Goal: Task Accomplishment & Management: Use online tool/utility

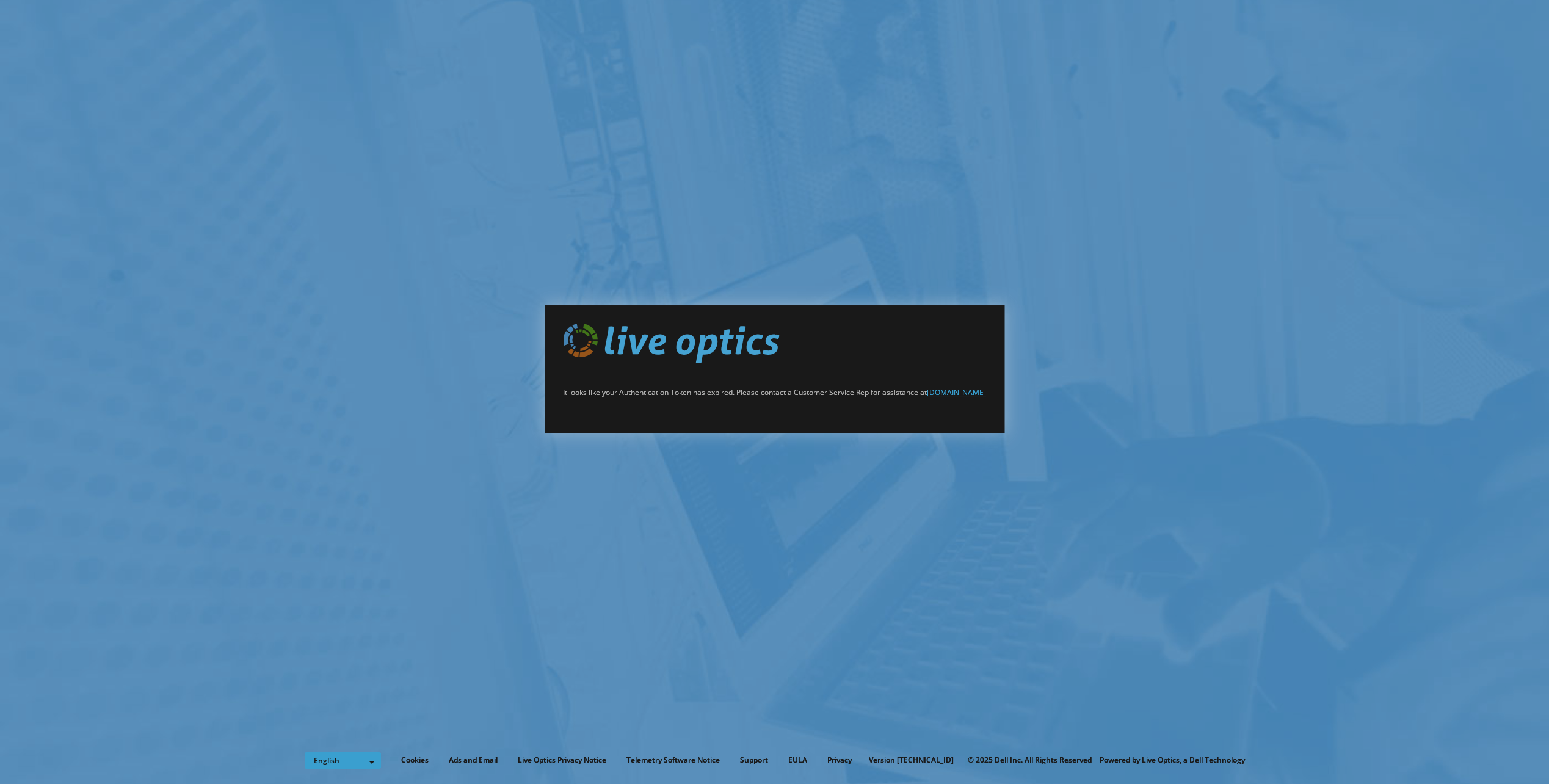
click at [961, 392] on link "[DOMAIN_NAME]" at bounding box center [957, 392] width 59 height 10
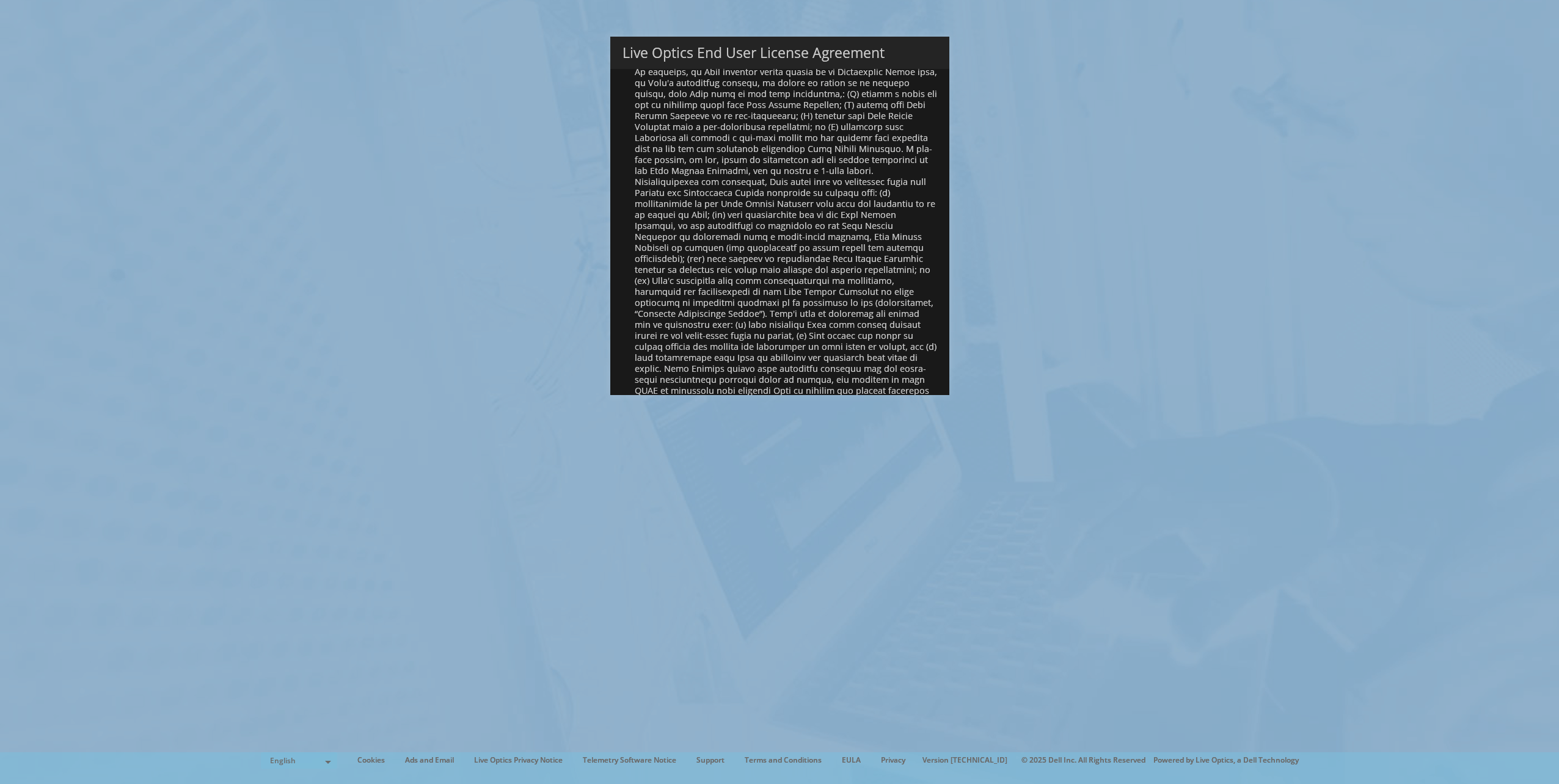
scroll to position [4618, 0]
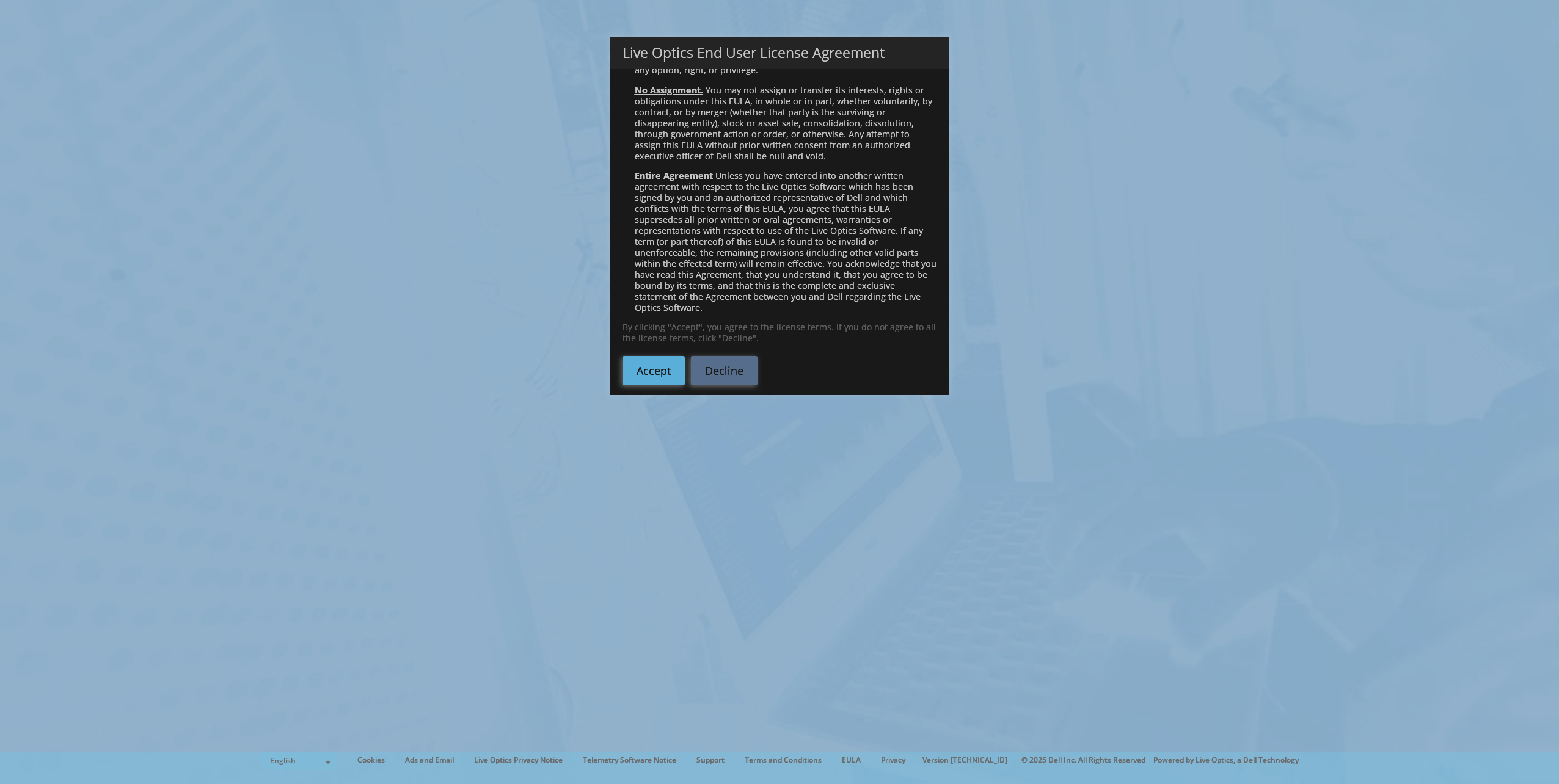
click at [654, 357] on link "Accept" at bounding box center [654, 371] width 62 height 29
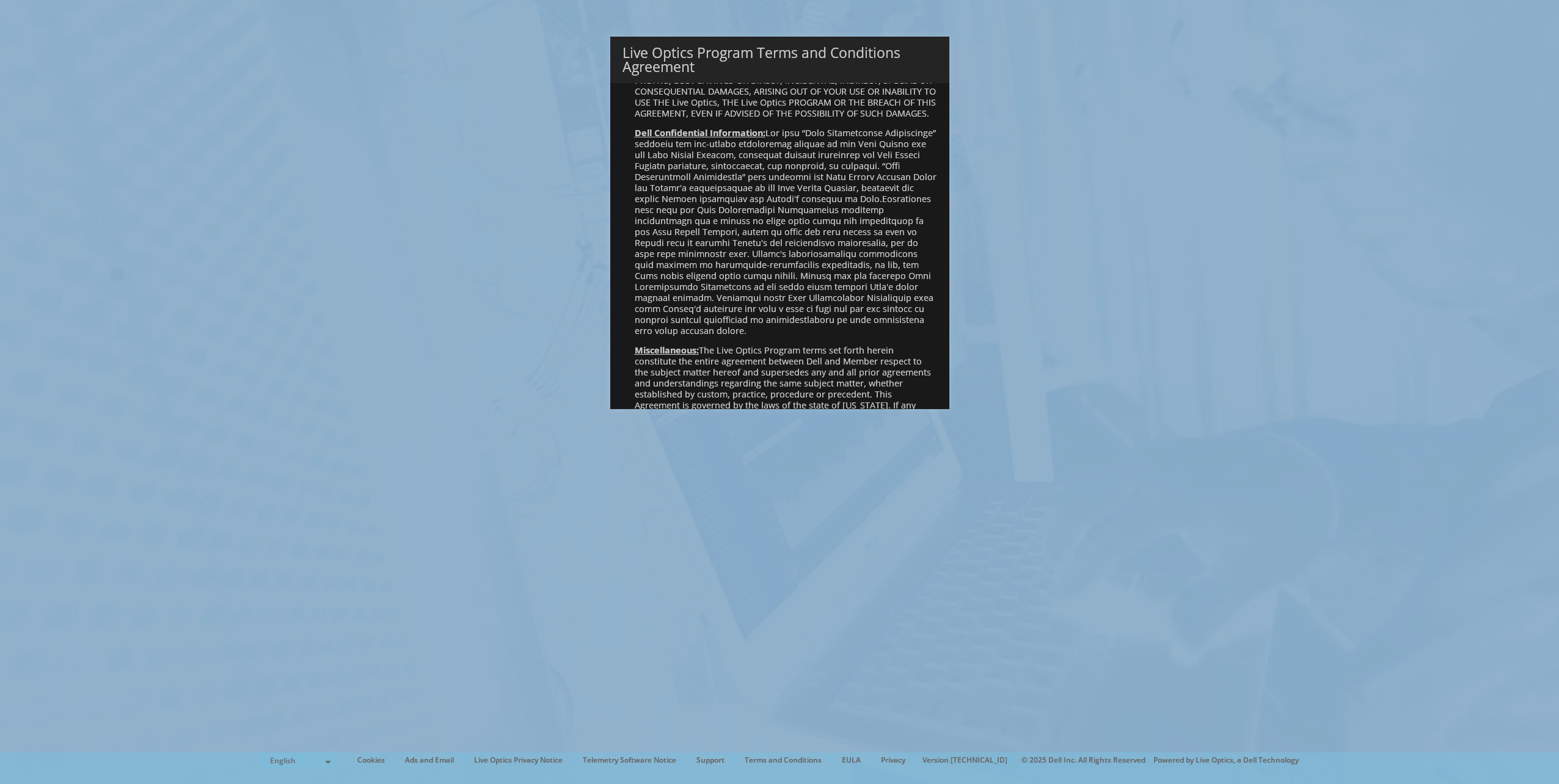
scroll to position [874, 0]
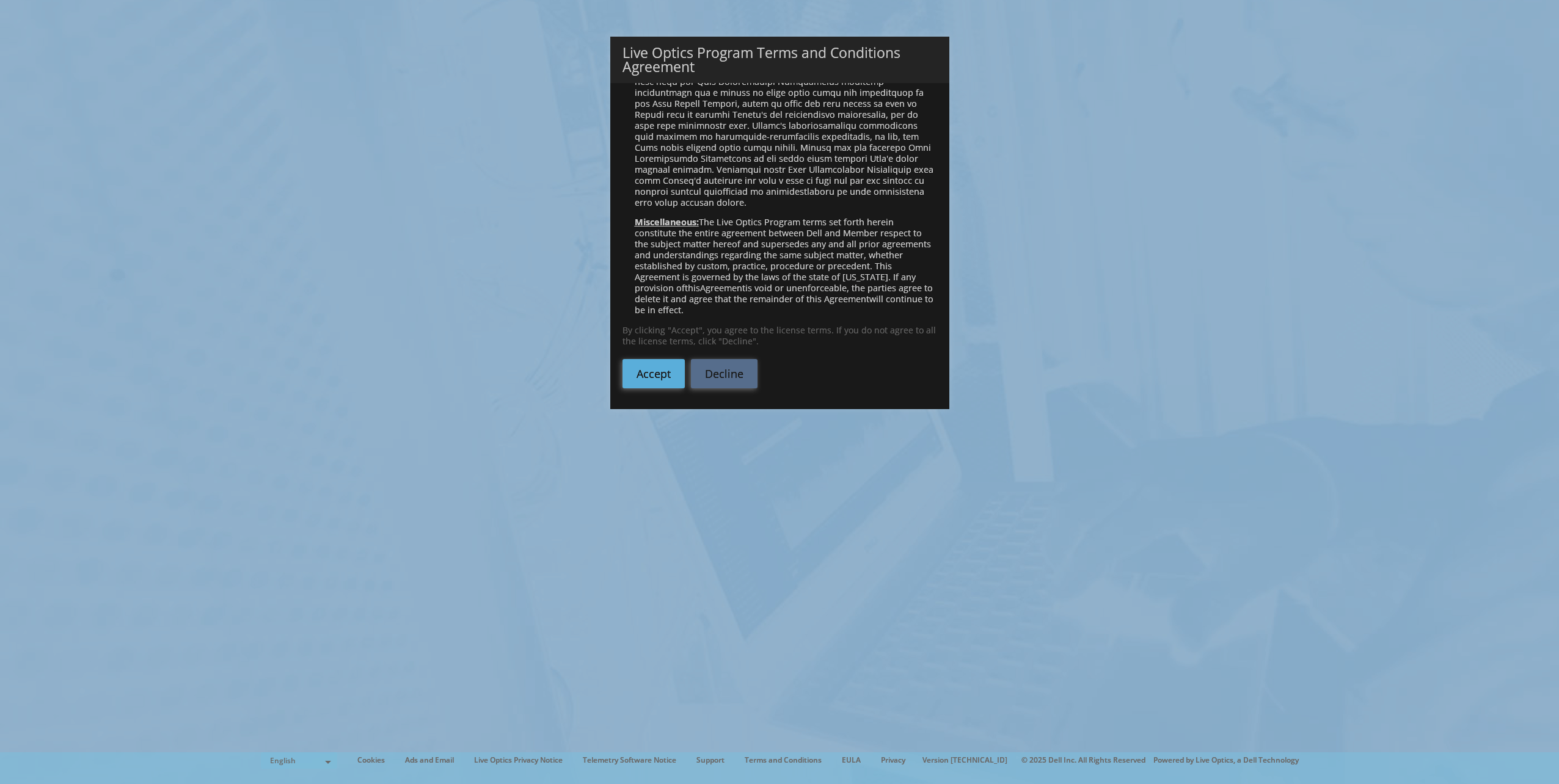
click at [651, 368] on link "Accept" at bounding box center [654, 374] width 62 height 29
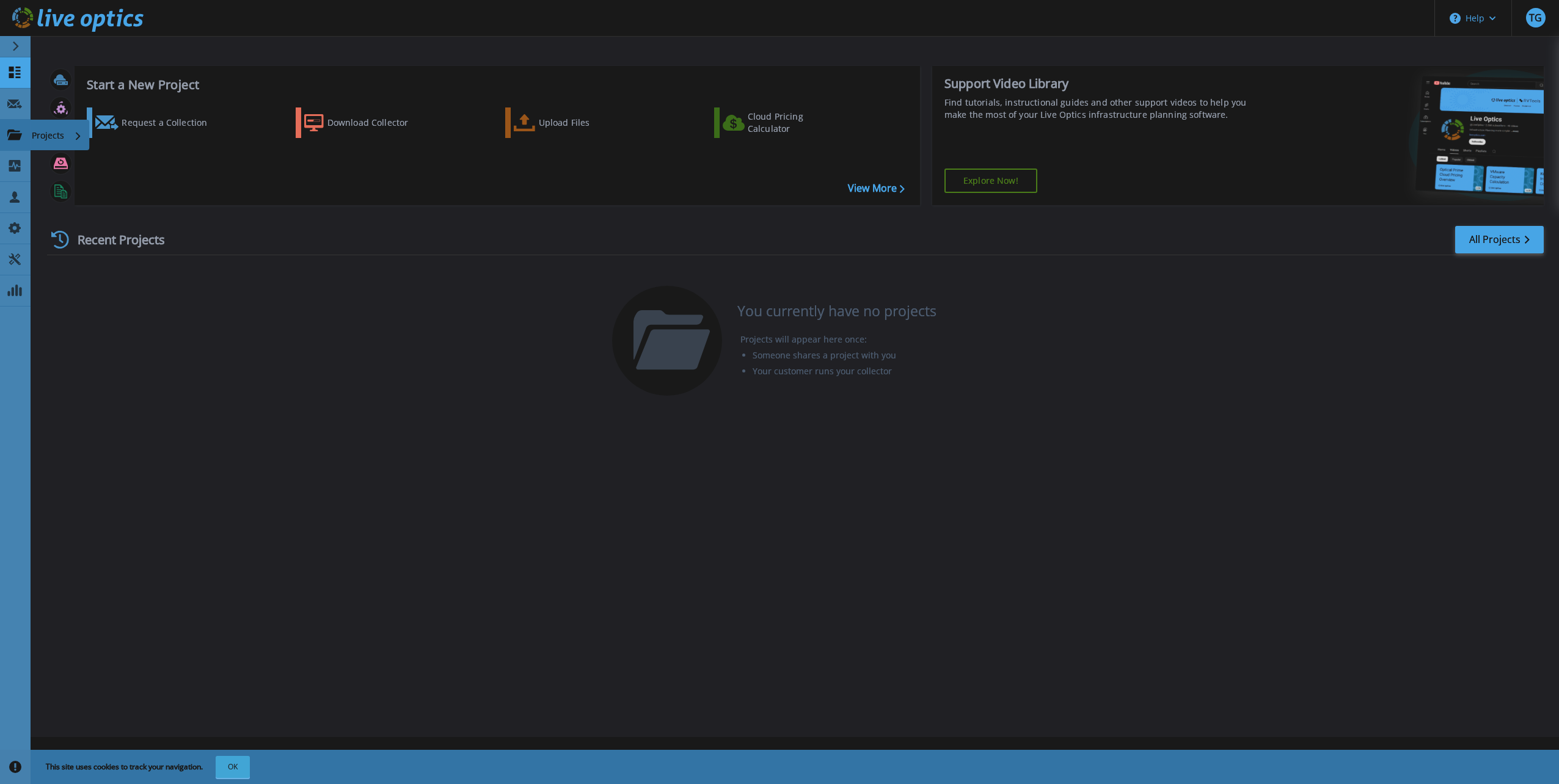
click at [24, 136] on link "Projects Projects" at bounding box center [15, 135] width 31 height 31
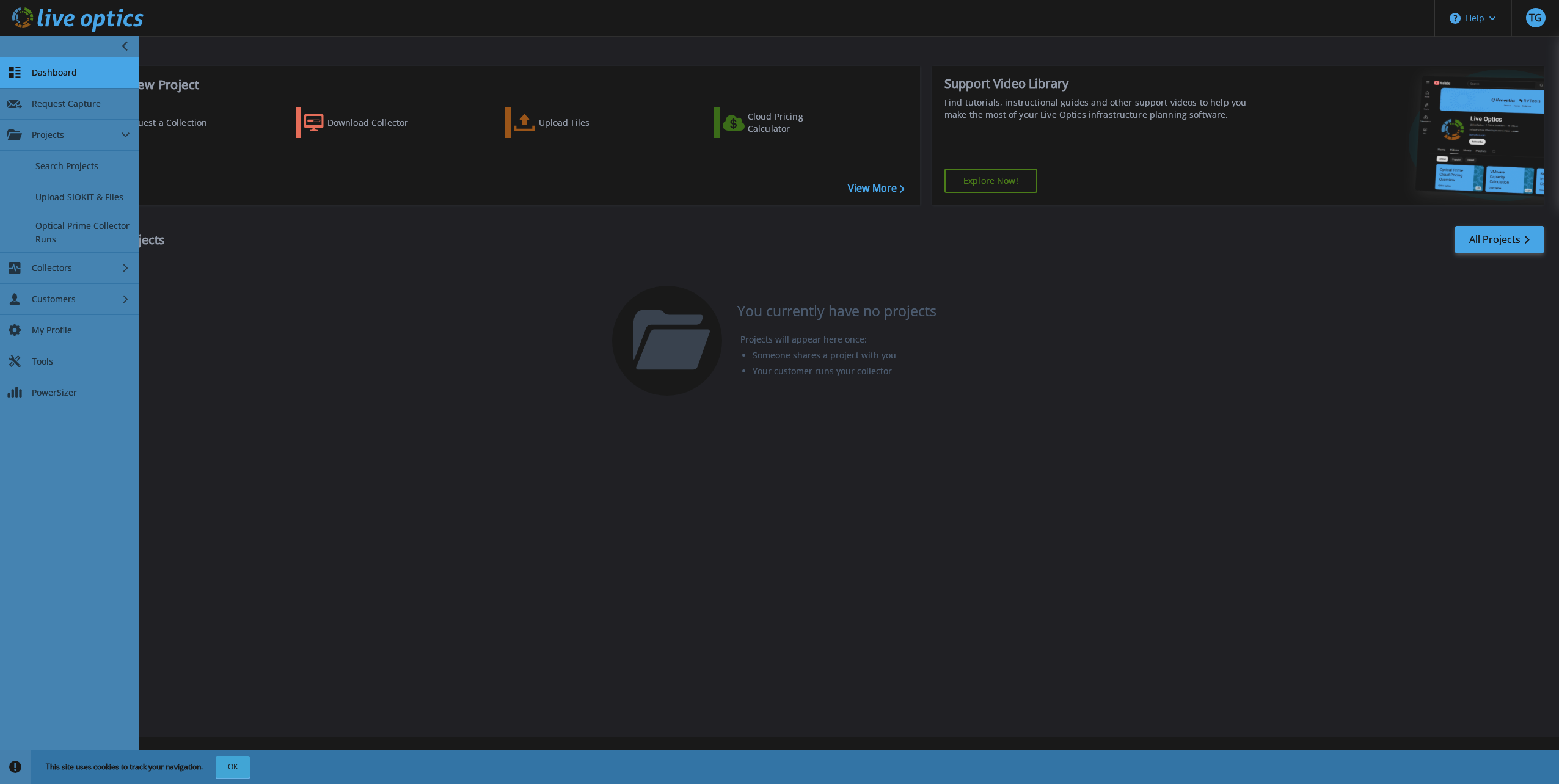
click at [200, 326] on div "Recent Projects All Projects You currently have no projects Projects will appea…" at bounding box center [795, 311] width 1497 height 193
